Goal: Information Seeking & Learning: Learn about a topic

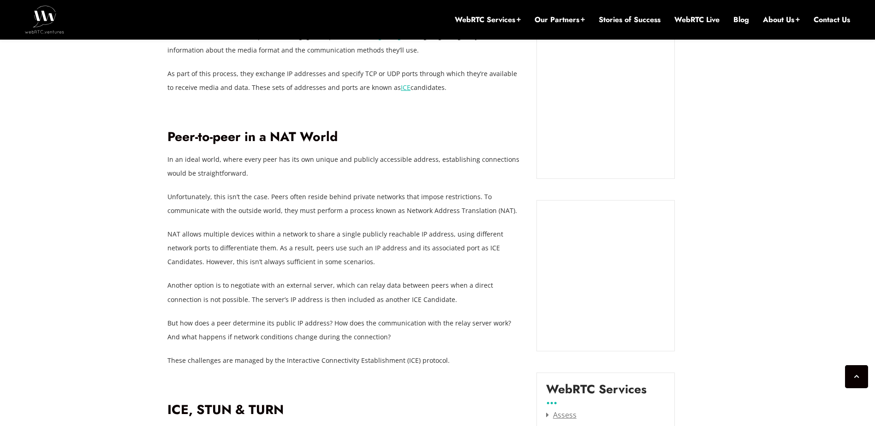
scroll to position [886, 0]
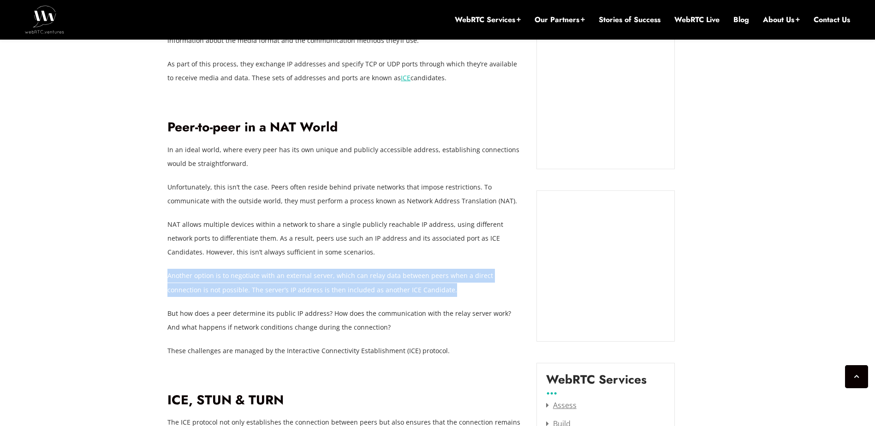
drag, startPoint x: 340, startPoint y: 237, endPoint x: 429, endPoint y: 276, distance: 97.9
click at [430, 276] on p "Another option is to negotiate with an external server, which can relay data be…" at bounding box center [345, 283] width 355 height 28
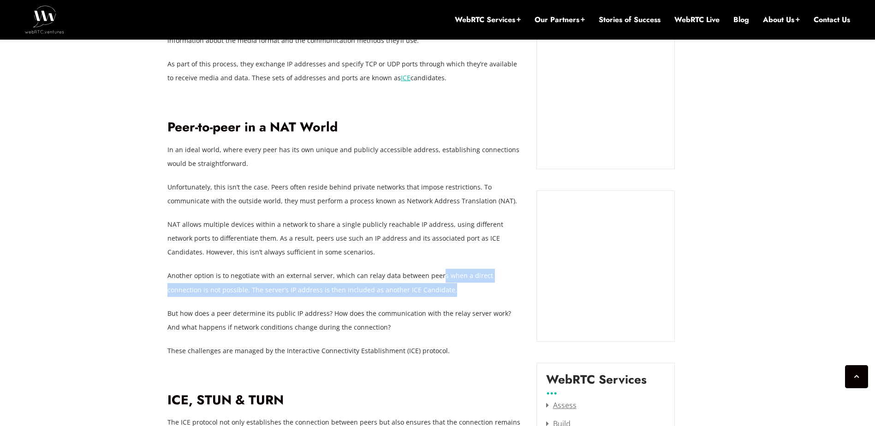
drag, startPoint x: 432, startPoint y: 276, endPoint x: 437, endPoint y: 251, distance: 25.8
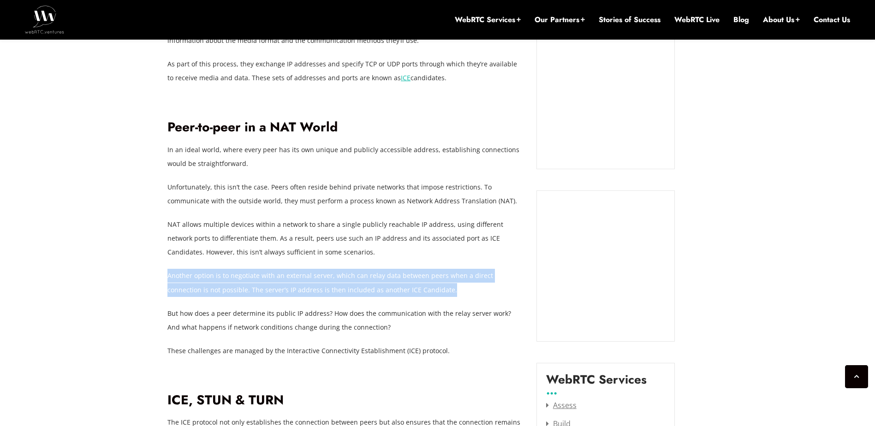
drag, startPoint x: 430, startPoint y: 254, endPoint x: 425, endPoint y: 285, distance: 30.8
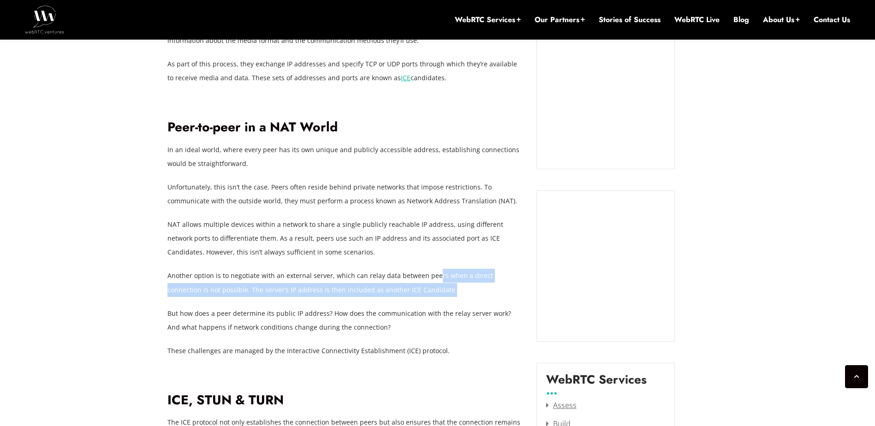
drag, startPoint x: 430, startPoint y: 279, endPoint x: 434, endPoint y: 251, distance: 28.0
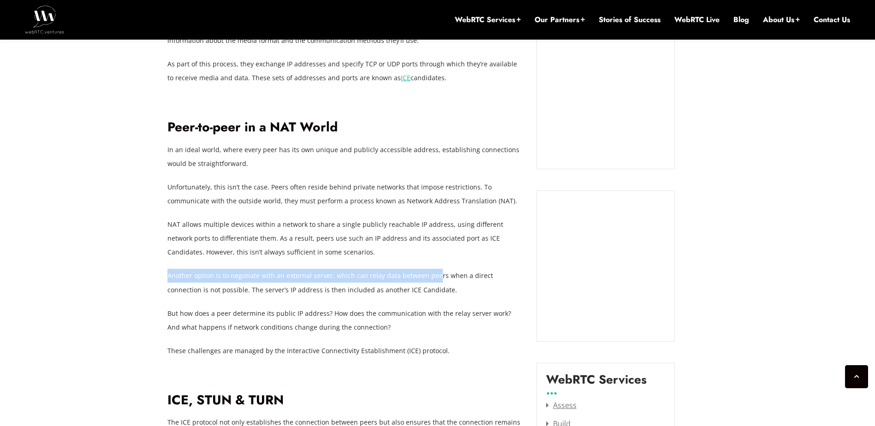
drag, startPoint x: 434, startPoint y: 251, endPoint x: 433, endPoint y: 268, distance: 16.6
click at [433, 269] on p "Another option is to negotiate with an external server, which can relay data be…" at bounding box center [345, 283] width 355 height 28
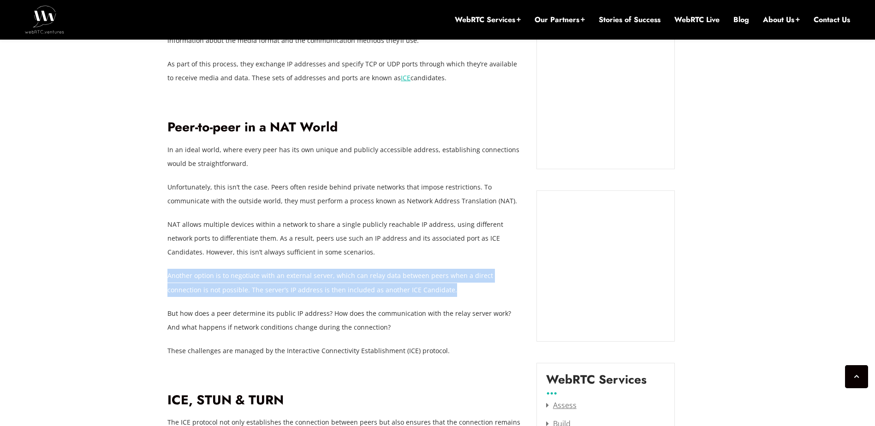
drag, startPoint x: 441, startPoint y: 234, endPoint x: 438, endPoint y: 278, distance: 43.9
click at [438, 279] on p "Another option is to negotiate with an external server, which can relay data be…" at bounding box center [345, 283] width 355 height 28
drag, startPoint x: 438, startPoint y: 279, endPoint x: 448, endPoint y: 235, distance: 44.3
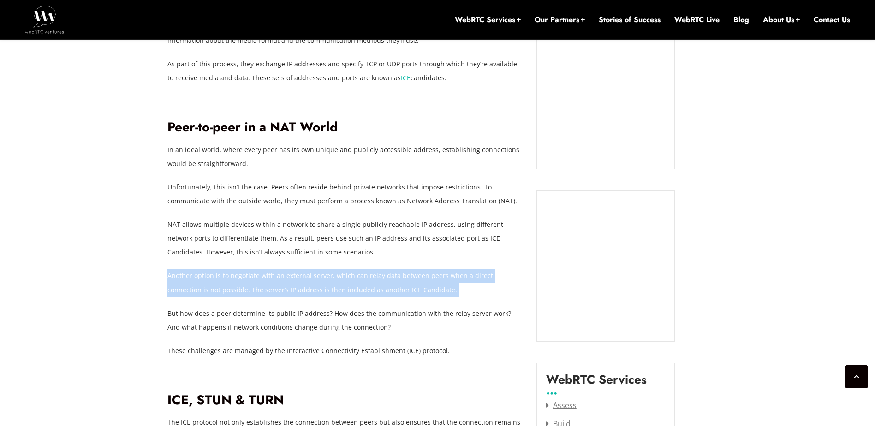
click at [448, 235] on p "NAT allows multiple devices within a network to share a single publicly reachab…" at bounding box center [345, 239] width 355 height 42
drag, startPoint x: 444, startPoint y: 235, endPoint x: 432, endPoint y: 278, distance: 44.1
click at [432, 278] on p "Another option is to negotiate with an external server, which can relay data be…" at bounding box center [345, 283] width 355 height 28
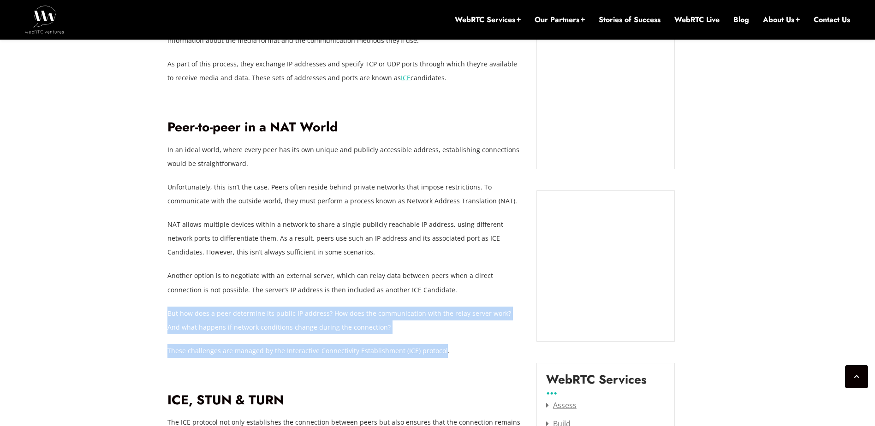
drag, startPoint x: 432, startPoint y: 278, endPoint x: 420, endPoint y: 321, distance: 45.0
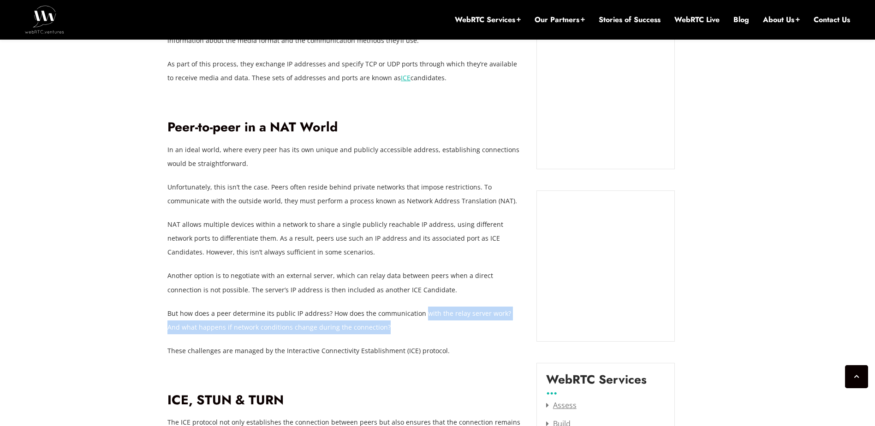
drag, startPoint x: 420, startPoint y: 313, endPoint x: 420, endPoint y: 274, distance: 39.7
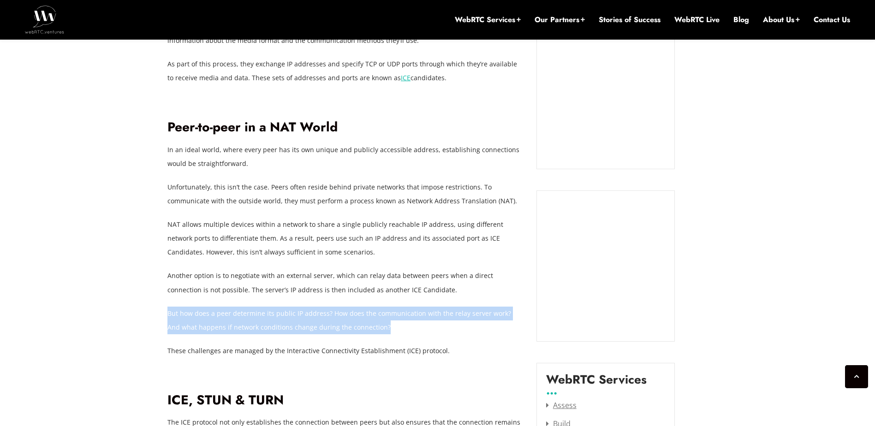
click at [420, 272] on p "Another option is to negotiate with an external server, which can relay data be…" at bounding box center [345, 283] width 355 height 28
drag, startPoint x: 420, startPoint y: 272, endPoint x: 413, endPoint y: 313, distance: 42.2
click at [412, 314] on p "But how does a peer determine its public IP address? How does the communication…" at bounding box center [345, 321] width 355 height 28
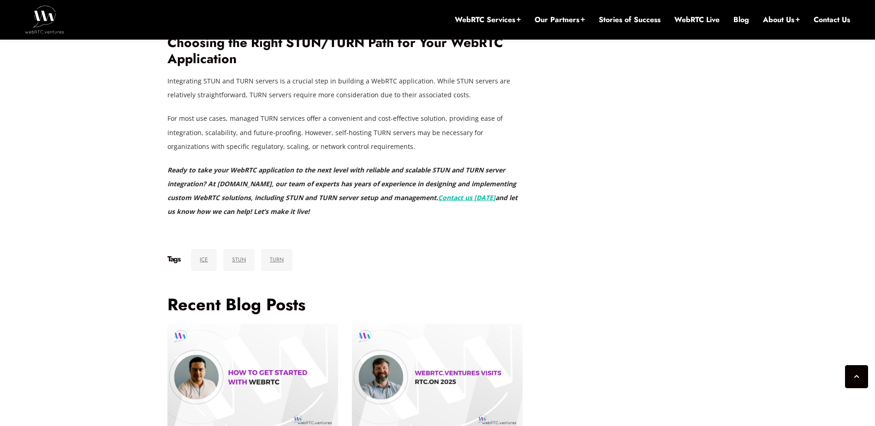
scroll to position [2501, 0]
